Goal: Task Accomplishment & Management: Use online tool/utility

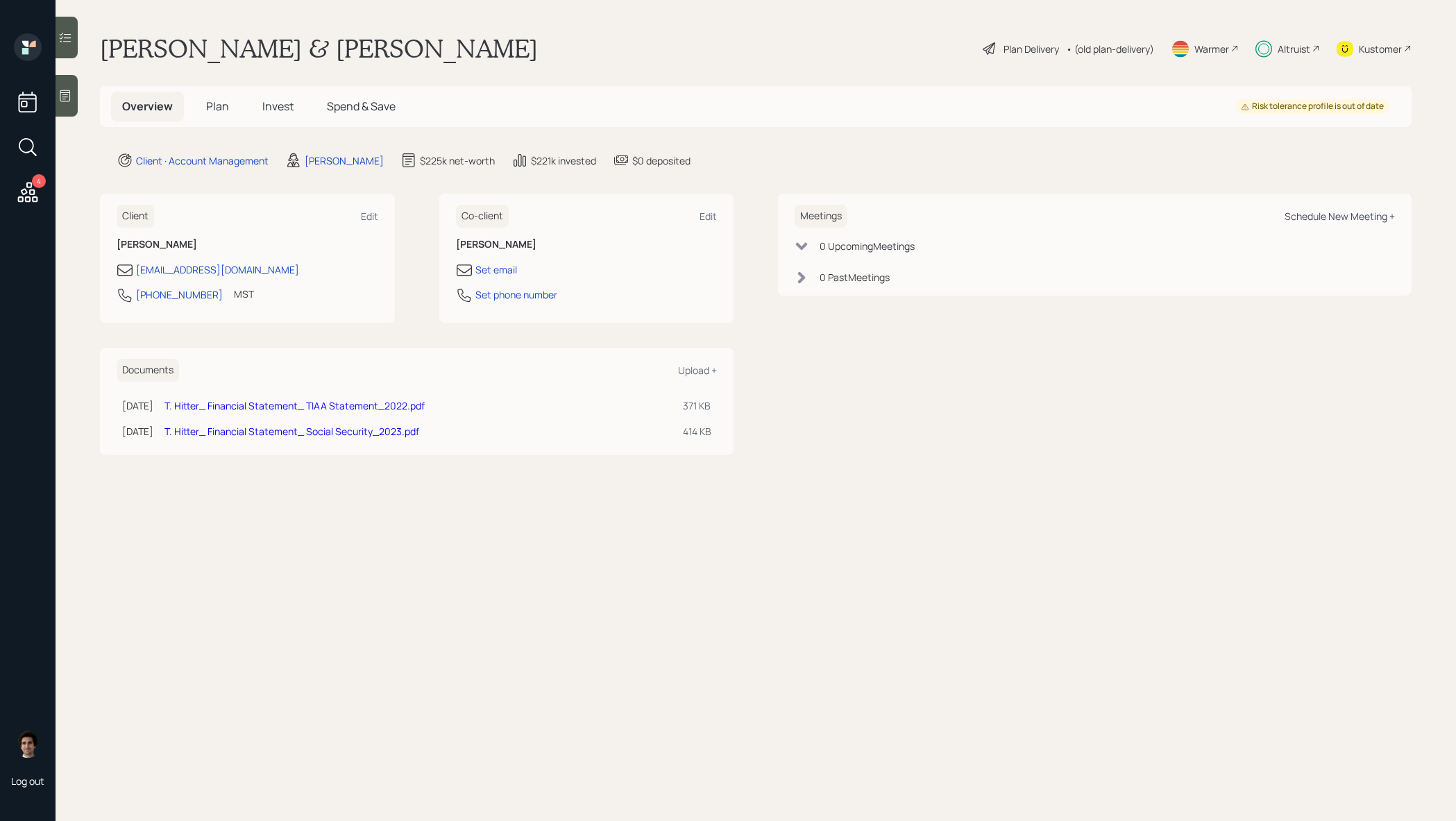
click at [1344, 221] on div "Schedule New Meeting +" at bounding box center [1340, 216] width 110 height 14
select select "59554aeb-d739-4552-90b9-0d27d70b4bf7"
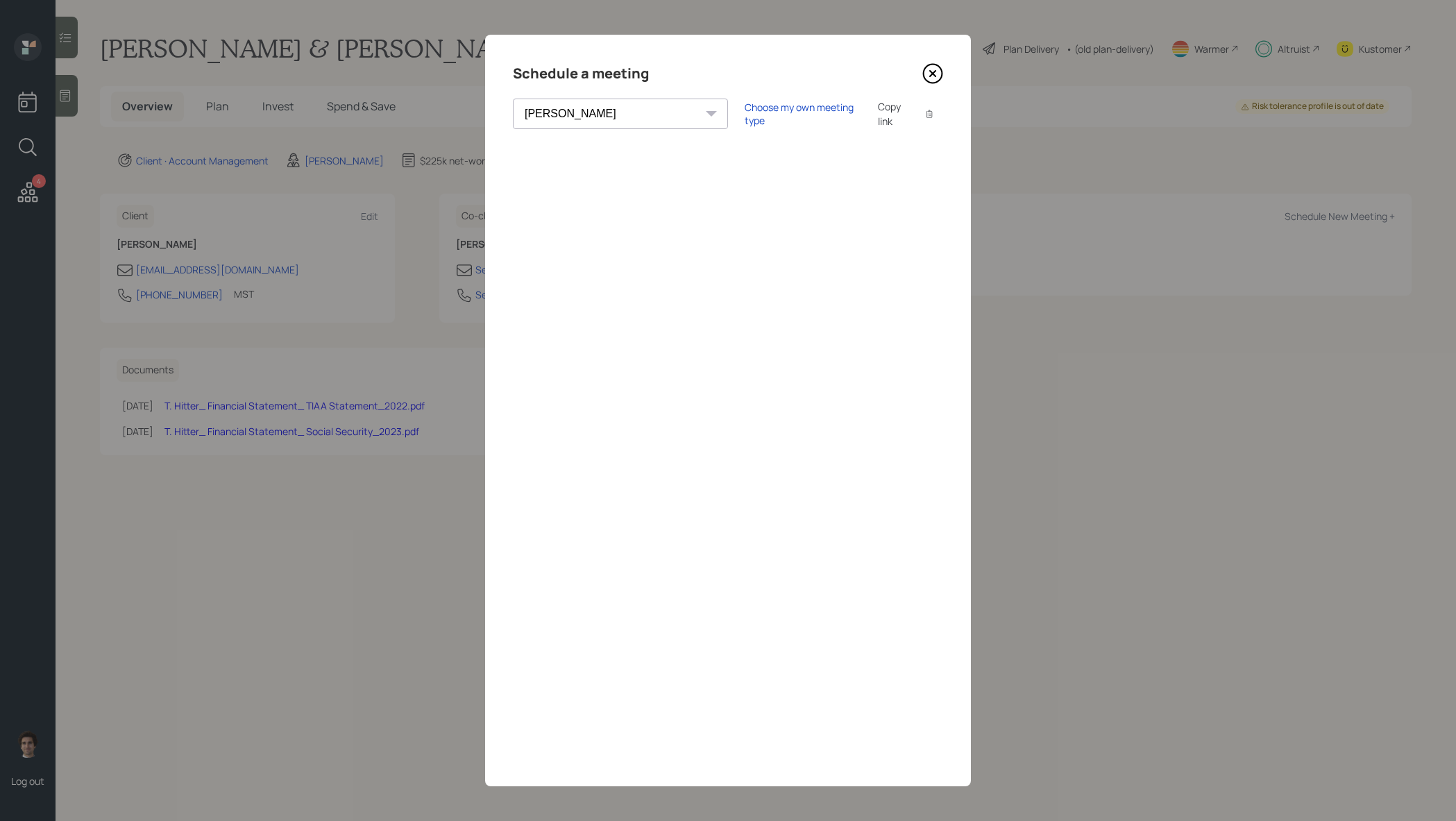
click at [878, 120] on div "Copy link" at bounding box center [894, 114] width 32 height 29
